Goal: Information Seeking & Learning: Learn about a topic

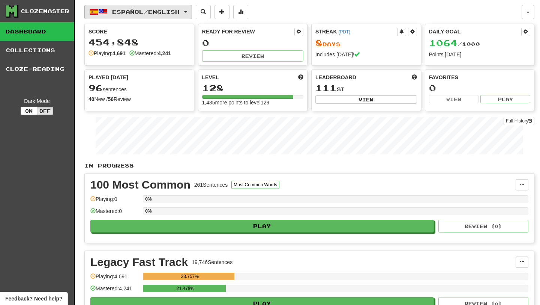
click at [170, 17] on button "Español / English" at bounding box center [138, 12] width 108 height 14
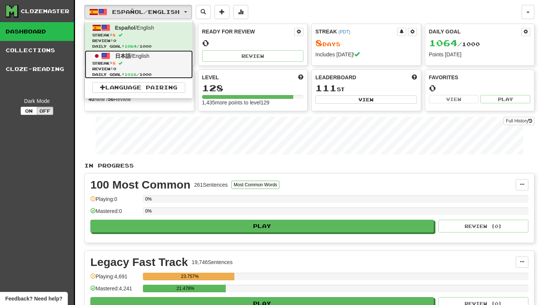
click at [161, 58] on link "日本語 / English Streak: 8 Review: 0 Daily Goal: 1016 / 1000" at bounding box center [139, 64] width 108 height 28
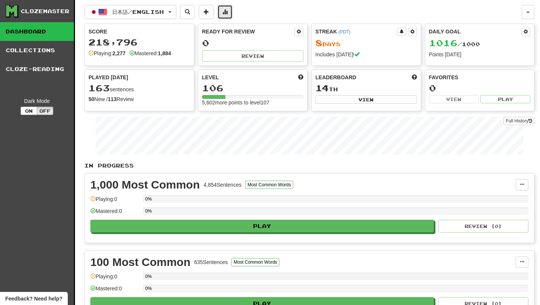
click at [233, 17] on button at bounding box center [225, 12] width 15 height 14
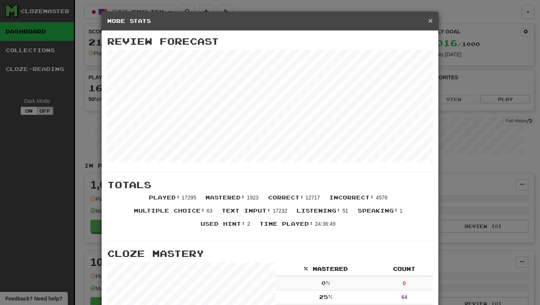
click at [428, 24] on span "×" at bounding box center [430, 20] width 5 height 9
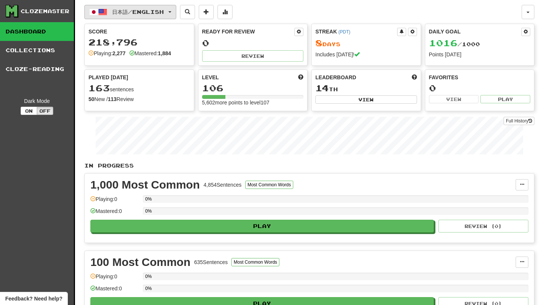
click at [122, 16] on button "日本語 / English" at bounding box center [130, 12] width 92 height 14
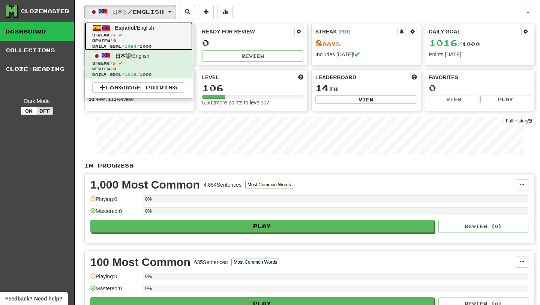
click at [133, 36] on span "Streak: 8" at bounding box center [138, 35] width 93 height 6
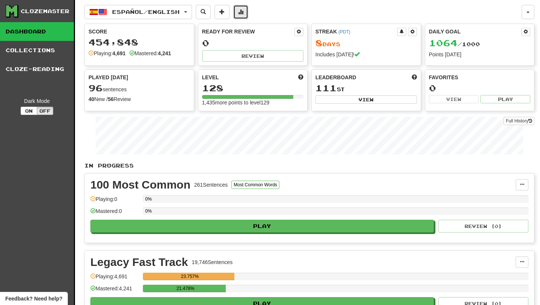
click at [243, 12] on span at bounding box center [240, 11] width 5 height 5
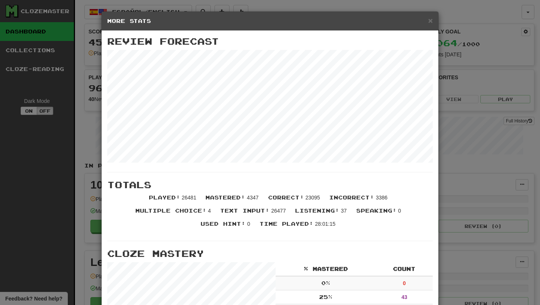
click at [428, 21] on h5 "More Stats" at bounding box center [270, 21] width 326 height 8
click at [432, 21] on span "×" at bounding box center [430, 20] width 5 height 9
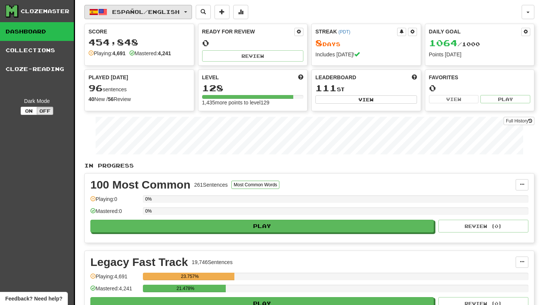
click at [139, 14] on span "Español / English" at bounding box center [146, 12] width 68 height 6
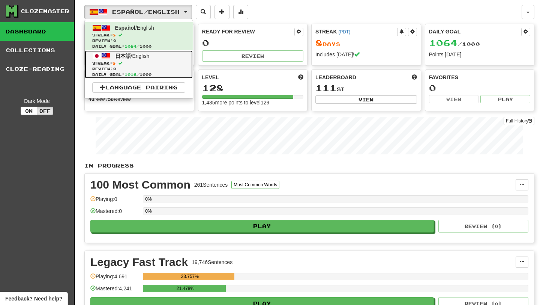
click at [136, 67] on span "Review: 0" at bounding box center [138, 69] width 93 height 6
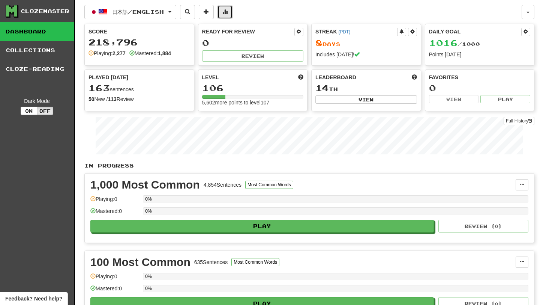
click at [228, 11] on span at bounding box center [224, 11] width 5 height 5
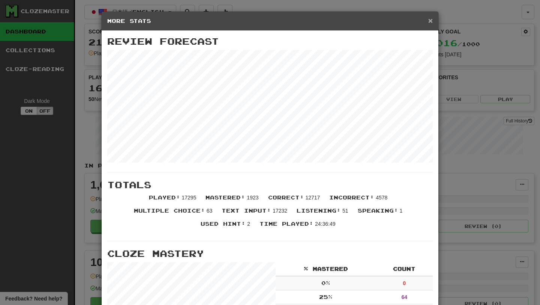
click at [429, 21] on span "×" at bounding box center [430, 20] width 5 height 9
